Goal: Task Accomplishment & Management: Use online tool/utility

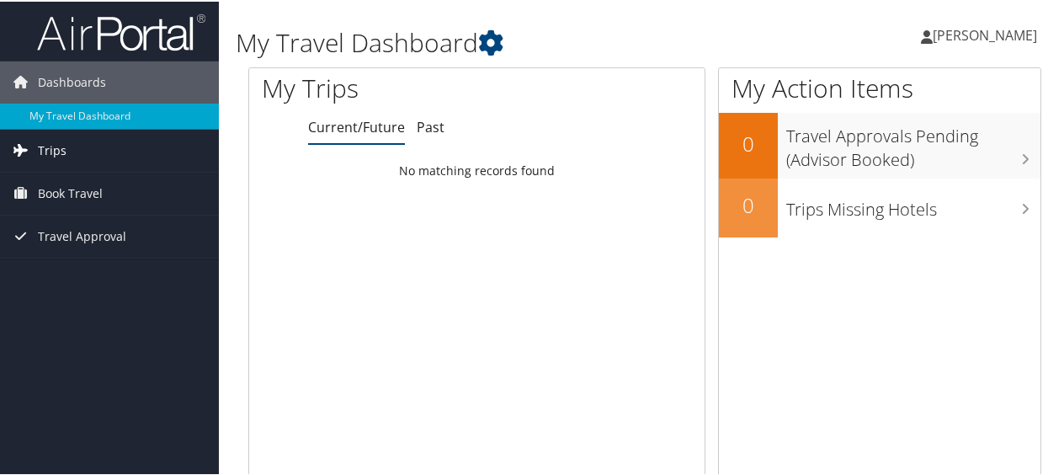
click at [69, 151] on link "Trips" at bounding box center [109, 149] width 219 height 42
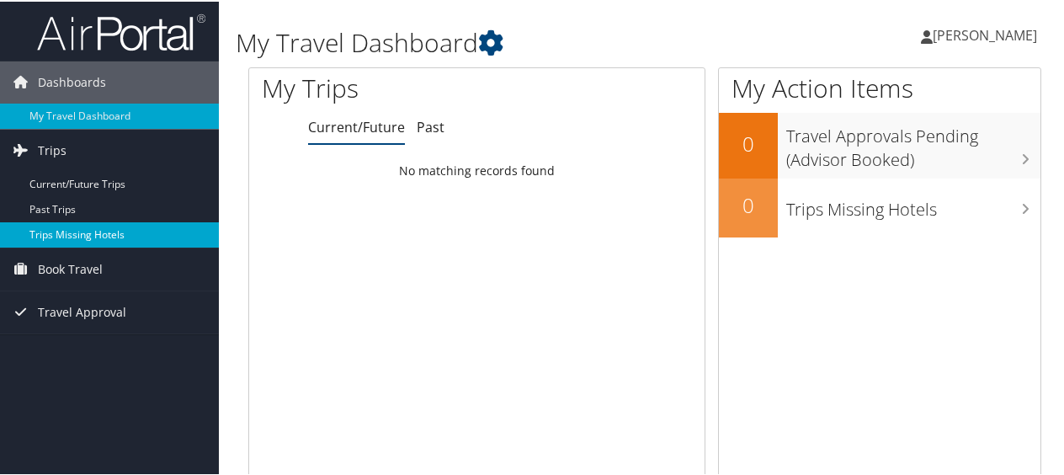
click at [89, 227] on link "Trips Missing Hotels" at bounding box center [109, 233] width 219 height 25
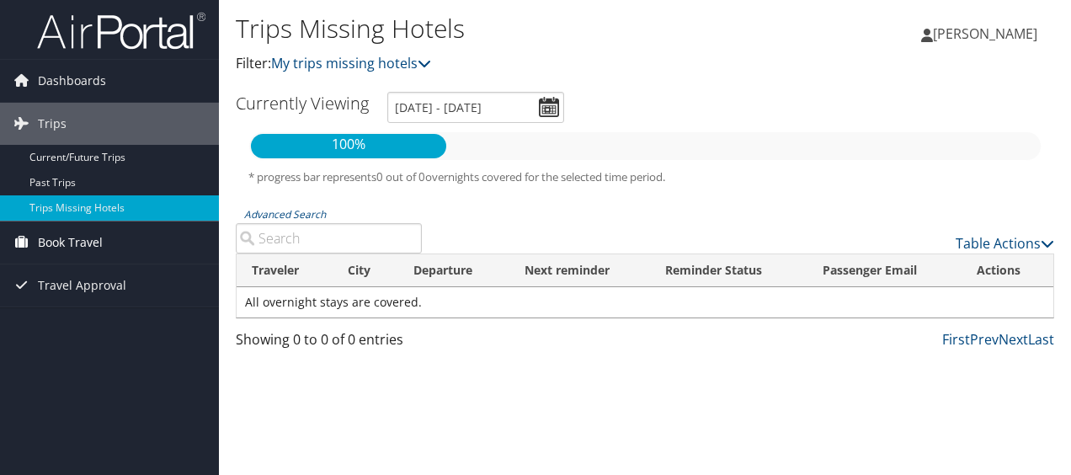
click at [95, 233] on span "Book Travel" at bounding box center [70, 242] width 65 height 42
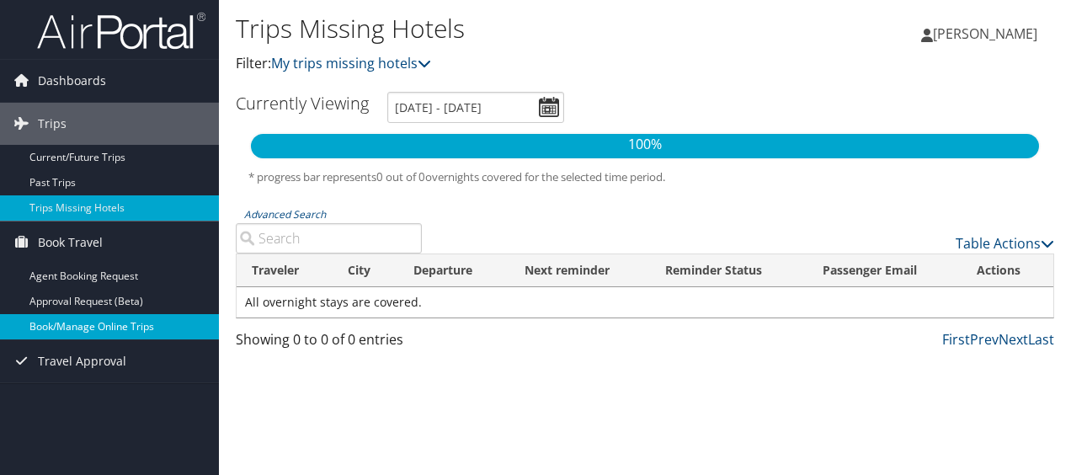
click at [84, 323] on link "Book/Manage Online Trips" at bounding box center [109, 326] width 219 height 25
